Goal: Information Seeking & Learning: Compare options

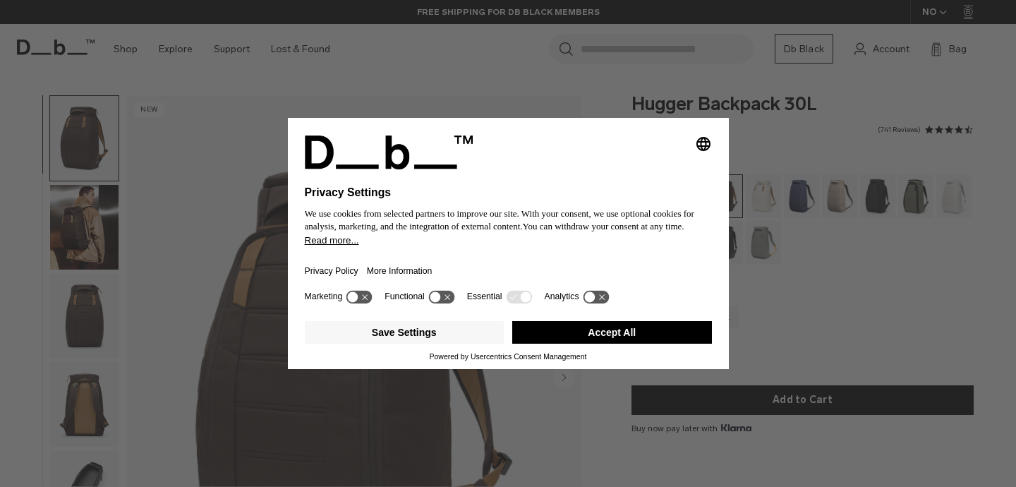
click at [580, 342] on button "Accept All" at bounding box center [612, 332] width 200 height 23
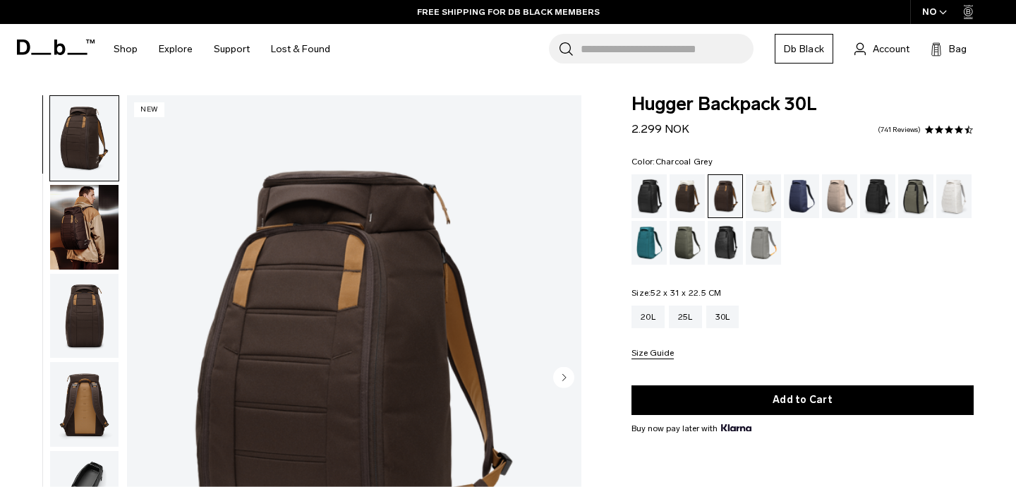
click at [881, 198] on div "Charcoal Grey" at bounding box center [878, 196] width 36 height 44
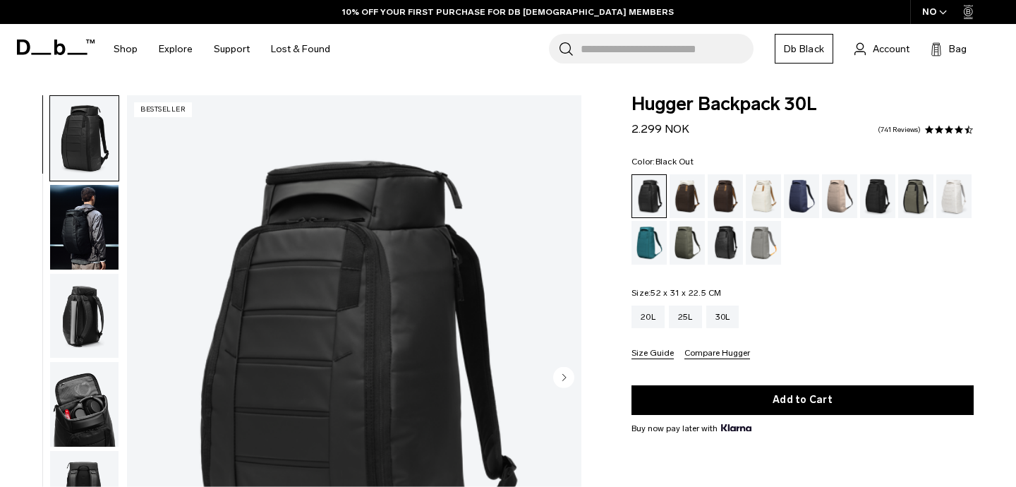
click at [99, 239] on img "button" at bounding box center [84, 227] width 68 height 85
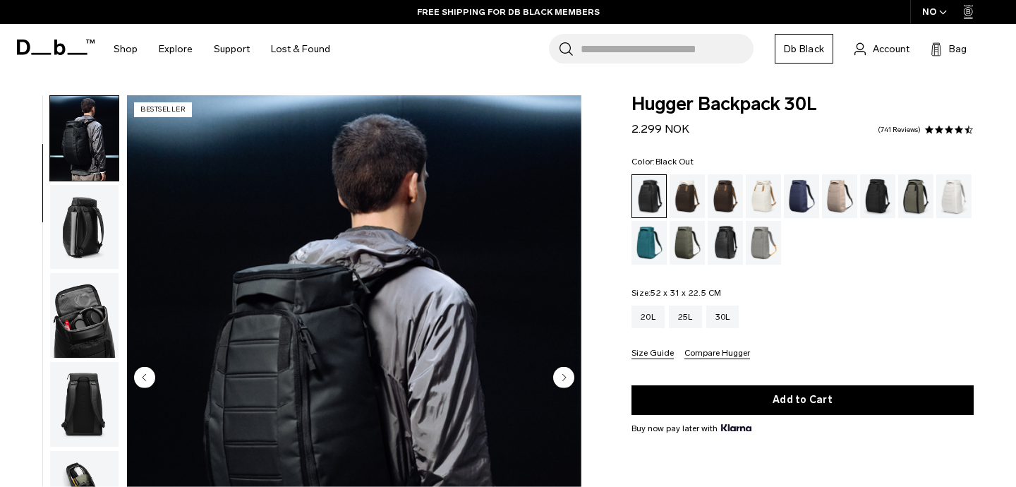
click at [85, 236] on img "button" at bounding box center [84, 227] width 68 height 85
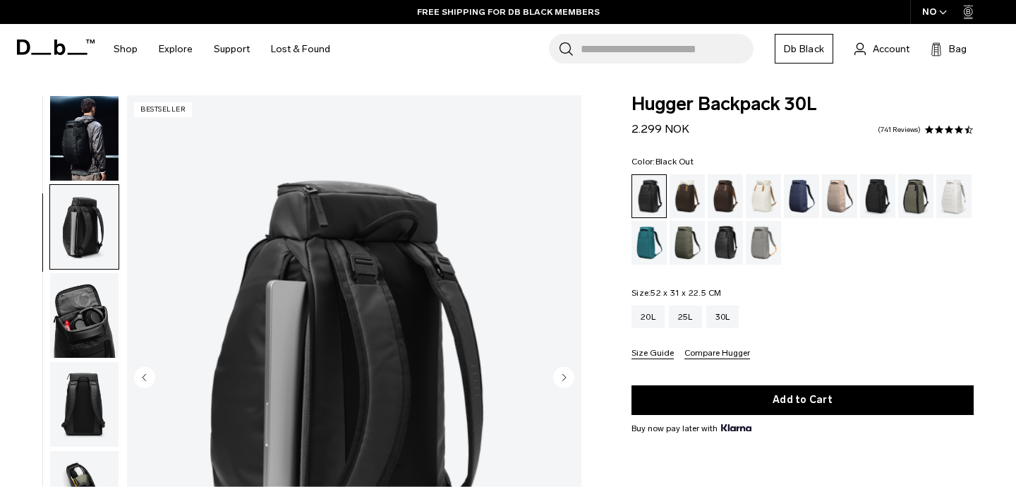
scroll to position [178, 0]
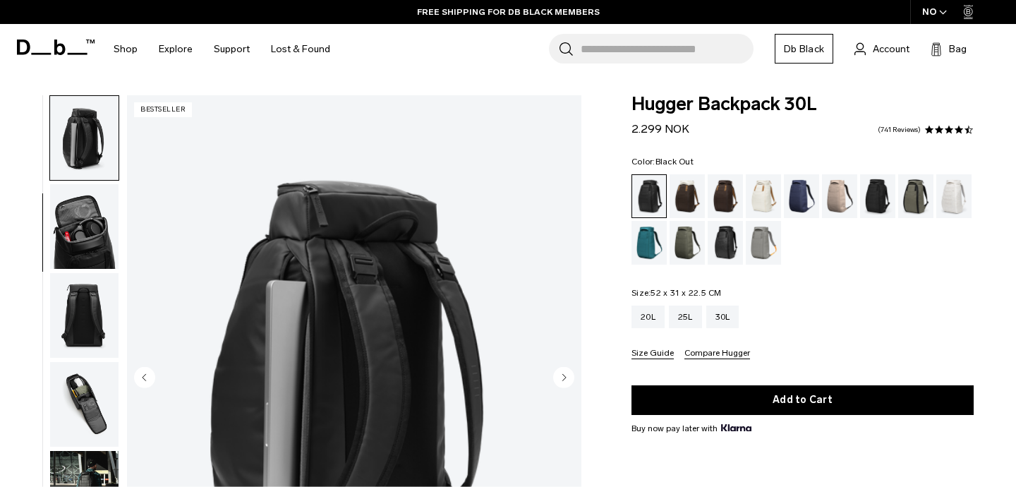
click at [81, 248] on img "button" at bounding box center [84, 226] width 68 height 85
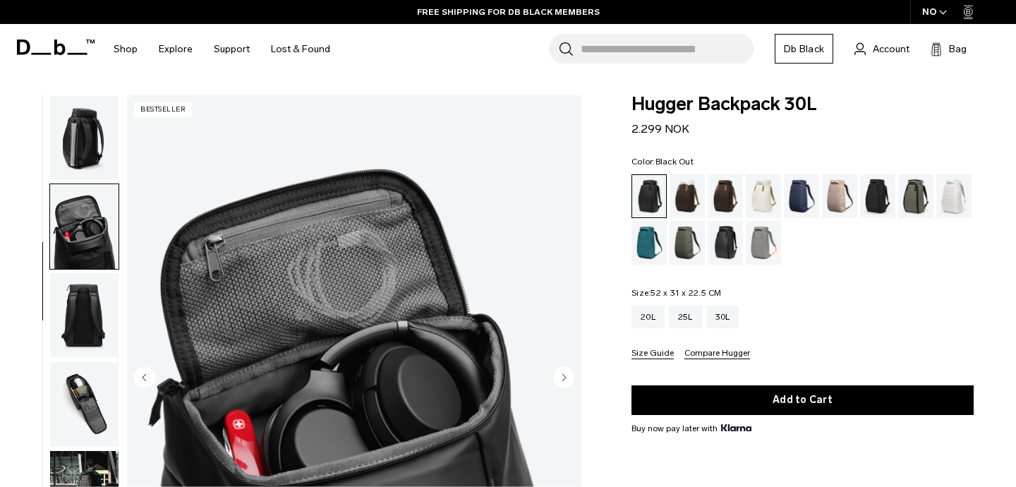
click at [80, 273] on img "button" at bounding box center [84, 315] width 68 height 85
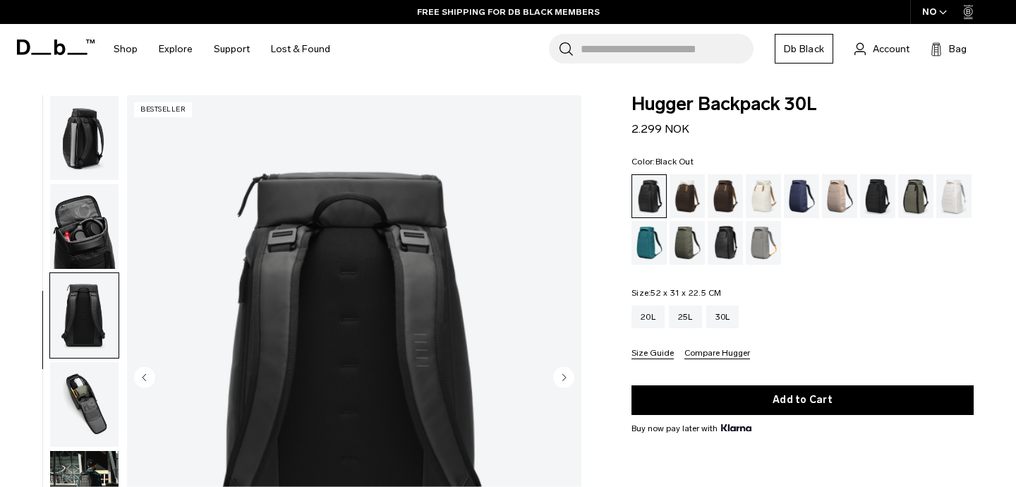
scroll to position [355, 0]
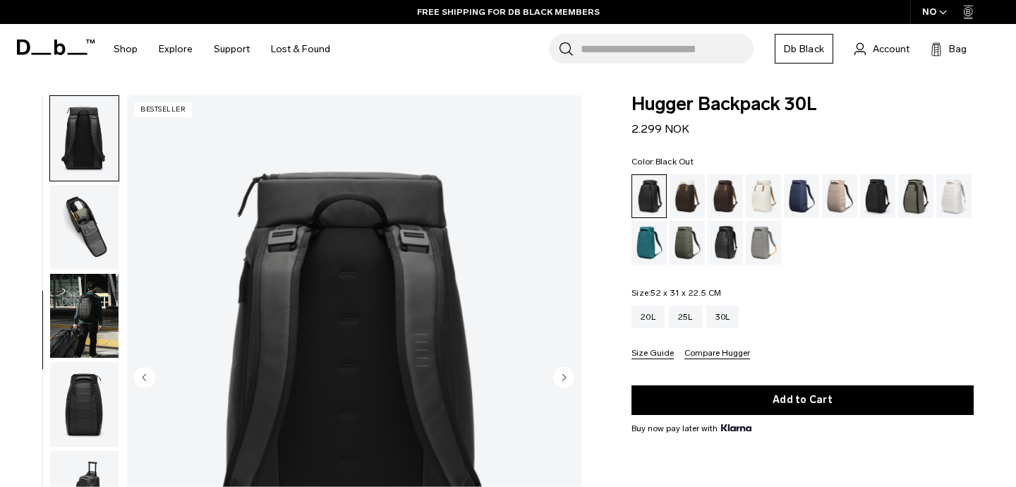
click at [81, 231] on img "button" at bounding box center [84, 227] width 68 height 85
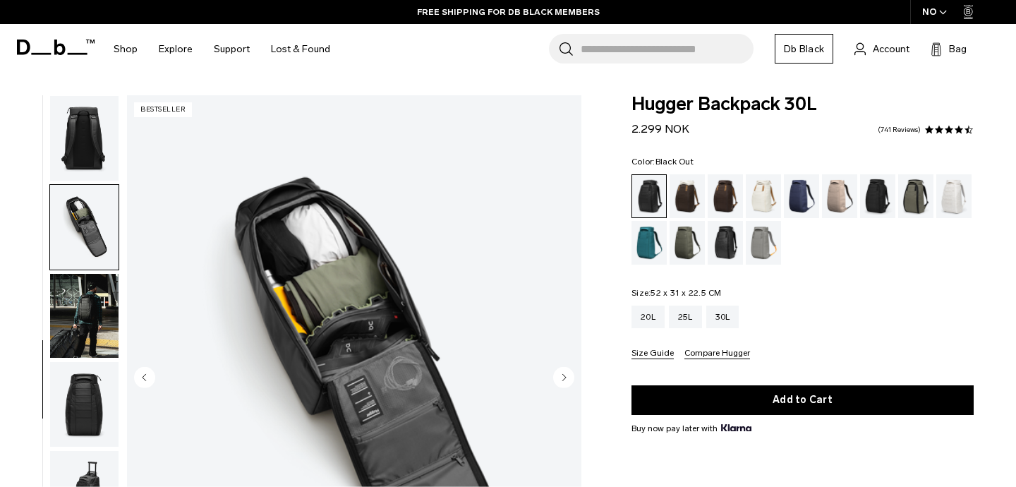
scroll to position [406, 0]
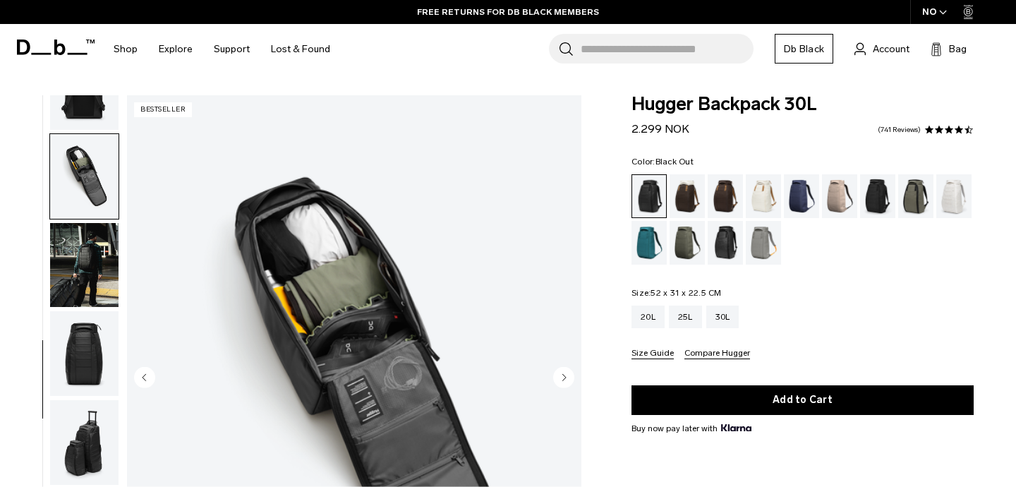
click at [89, 255] on img "button" at bounding box center [84, 265] width 68 height 85
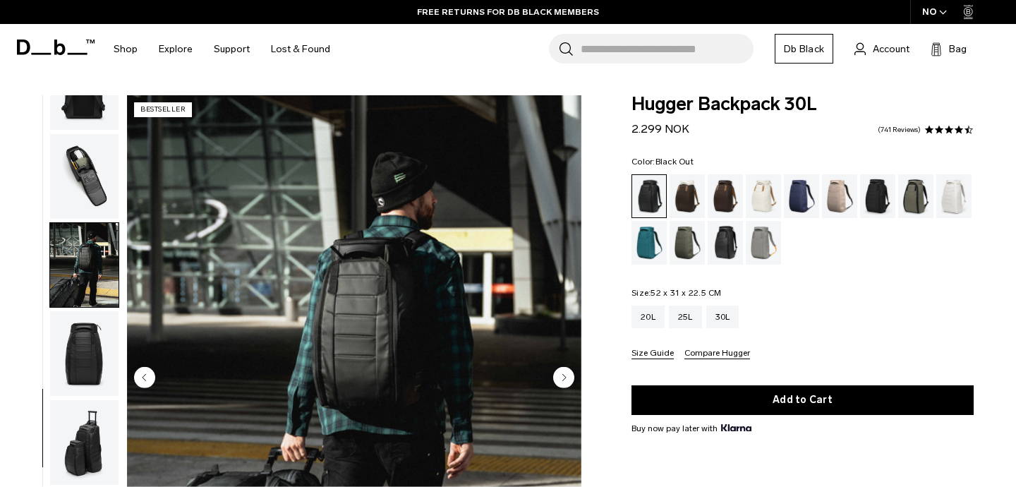
click at [91, 357] on img "button" at bounding box center [84, 353] width 68 height 85
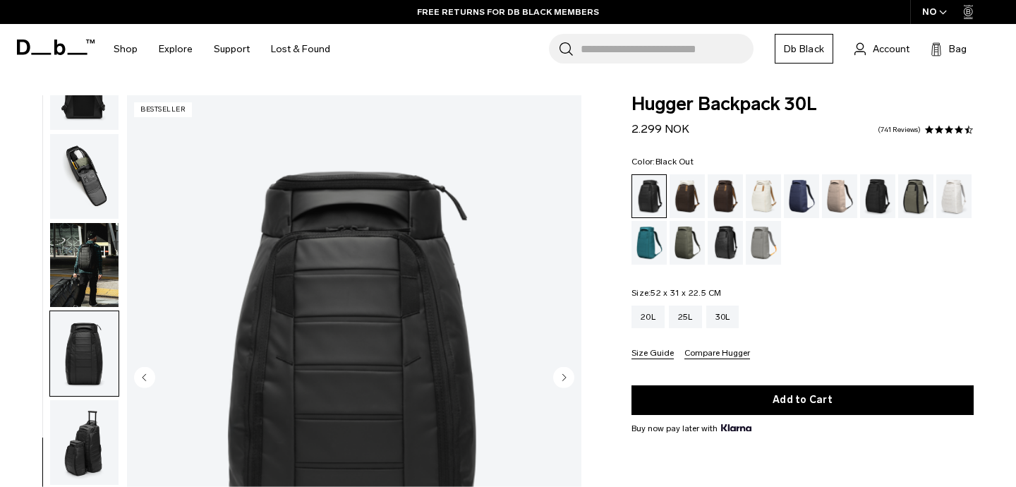
click at [88, 452] on img "button" at bounding box center [84, 442] width 68 height 85
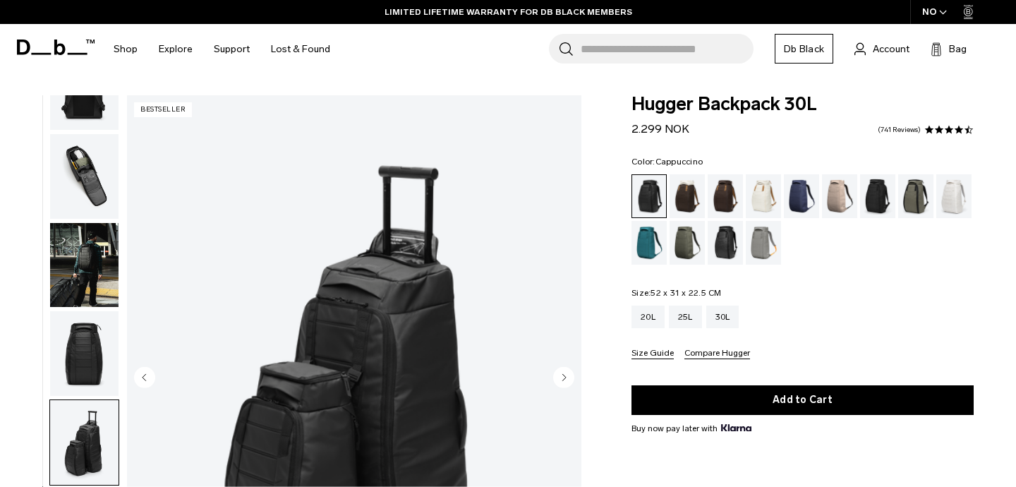
click at [681, 205] on div "Cappuccino" at bounding box center [688, 196] width 36 height 44
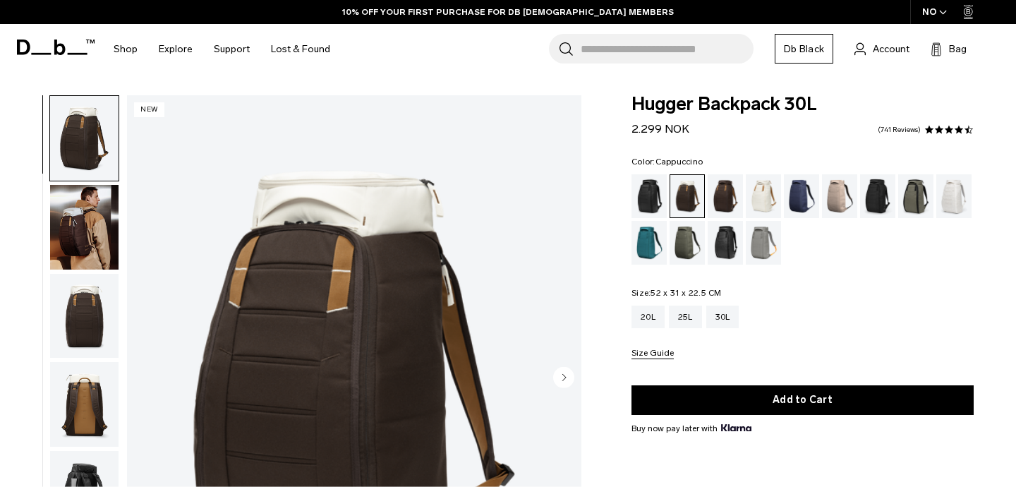
click at [73, 246] on img "button" at bounding box center [84, 227] width 68 height 85
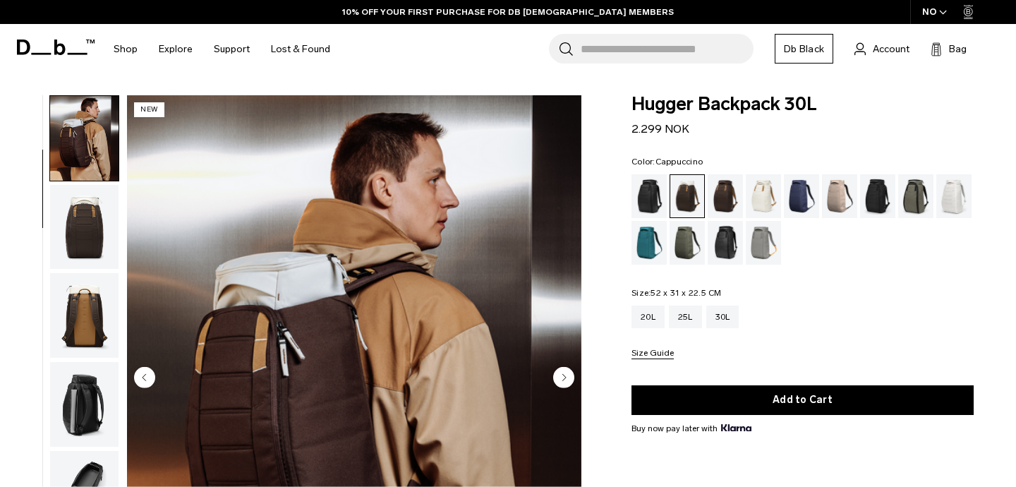
click at [80, 230] on img "button" at bounding box center [84, 227] width 68 height 85
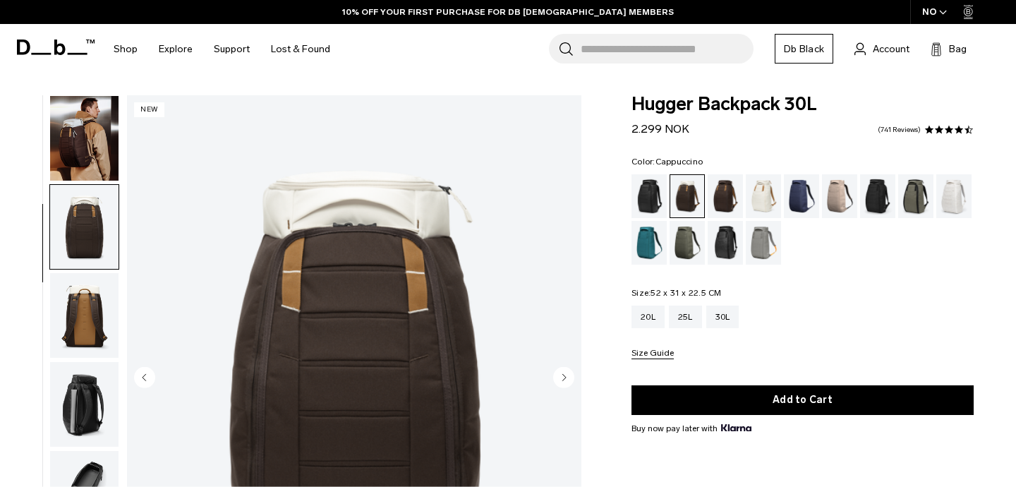
scroll to position [178, 0]
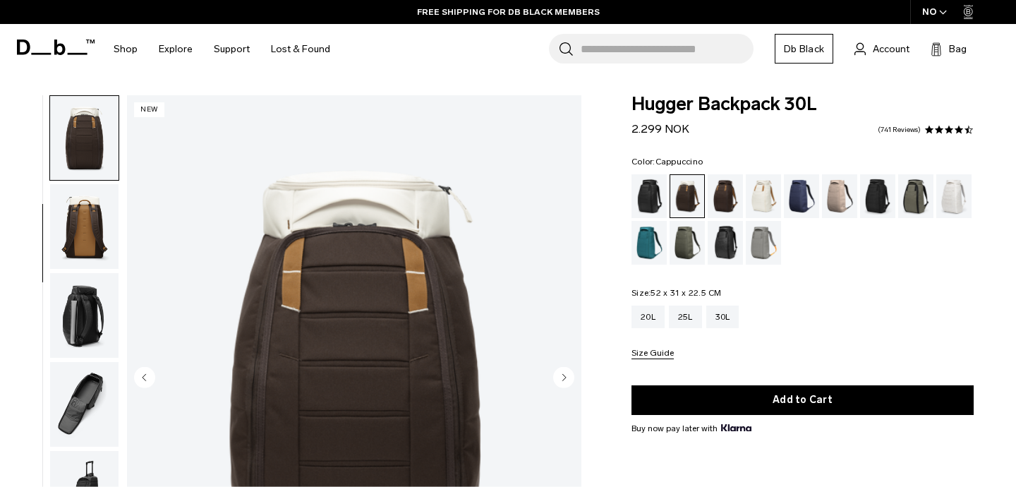
click at [36, 47] on icon at bounding box center [56, 48] width 78 height 16
